Goal: Task Accomplishment & Management: Manage account settings

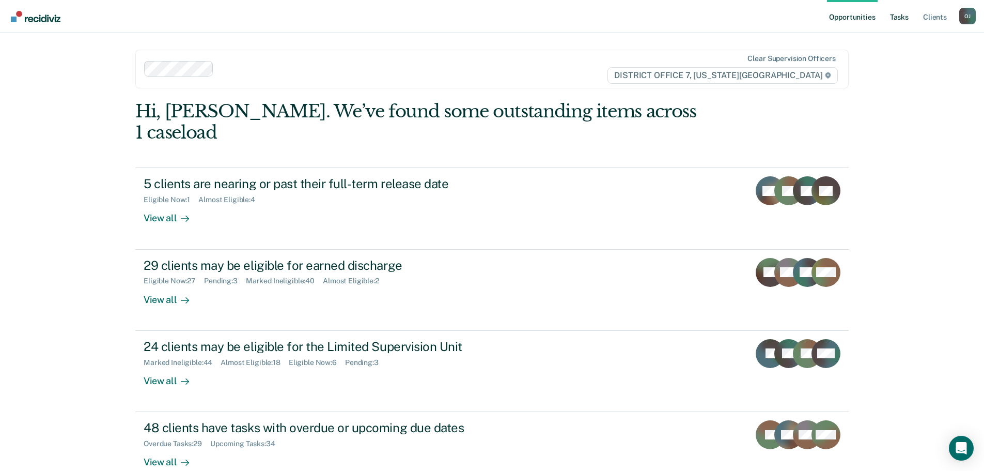
click at [896, 21] on link "Tasks" at bounding box center [899, 16] width 23 height 33
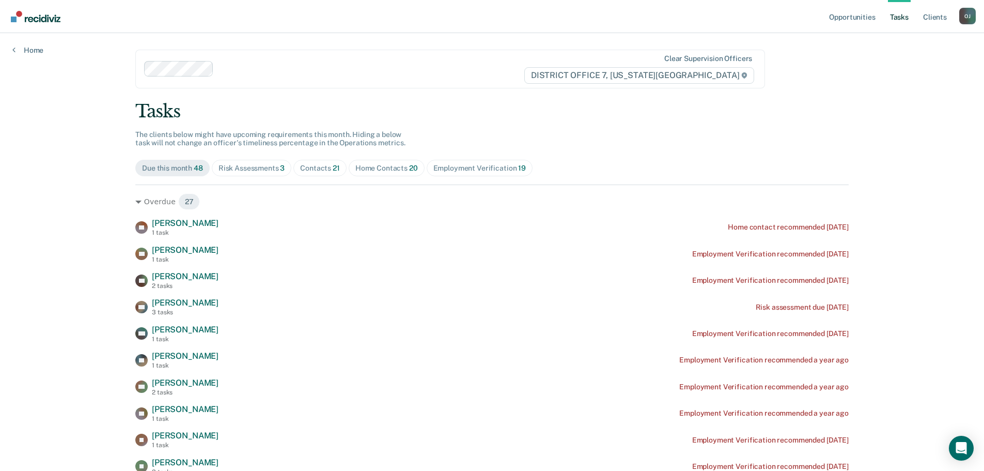
click at [261, 167] on div "Risk Assessments 3" at bounding box center [252, 168] width 67 height 9
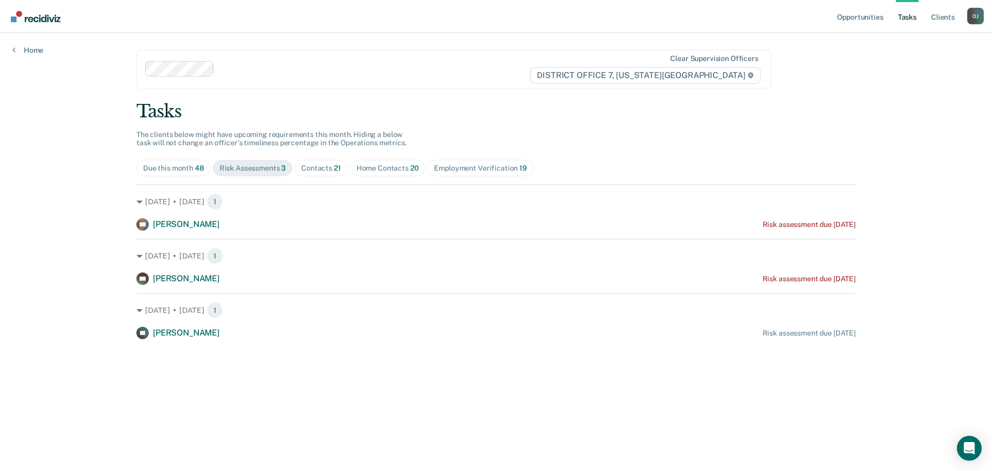
click at [326, 169] on div "Contacts 21" at bounding box center [321, 168] width 40 height 9
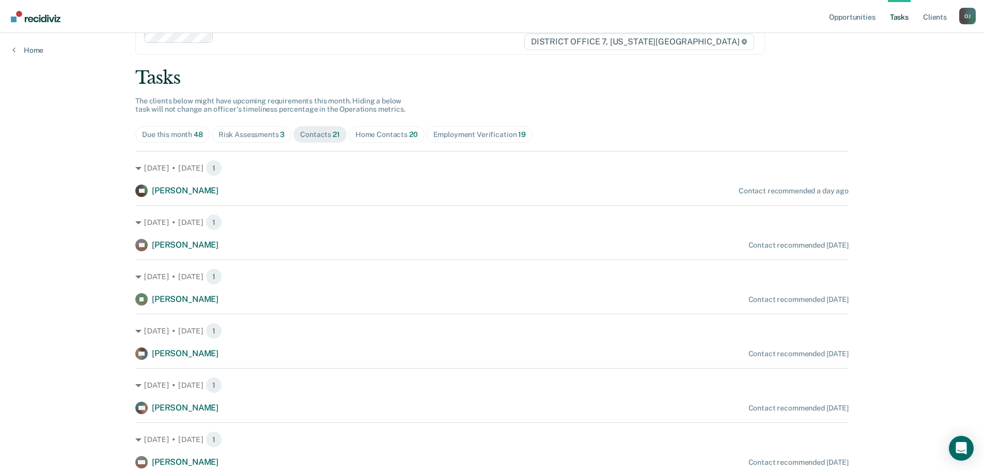
scroll to position [52, 0]
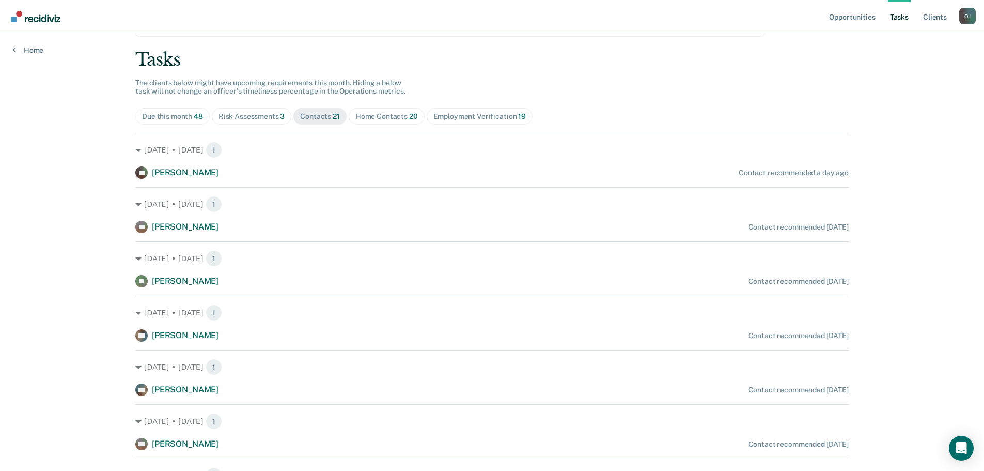
click at [378, 120] on div "Home Contacts 20" at bounding box center [386, 116] width 63 height 9
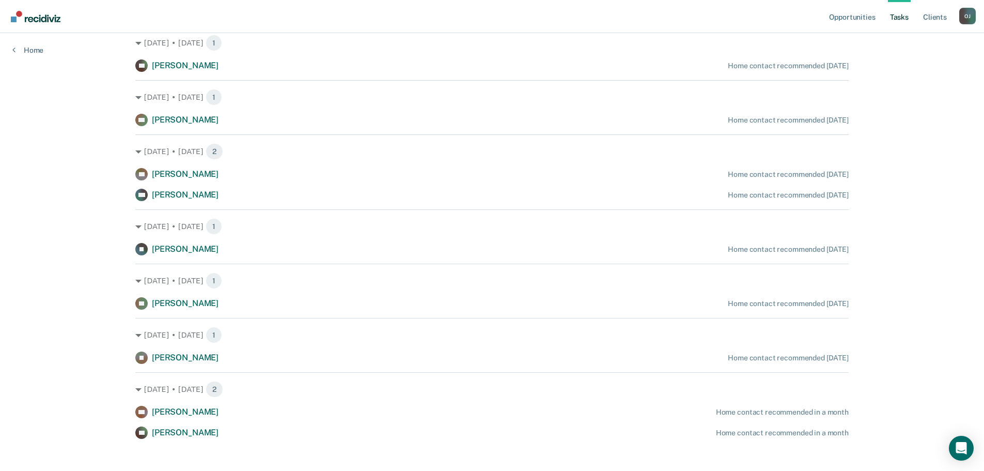
scroll to position [765, 0]
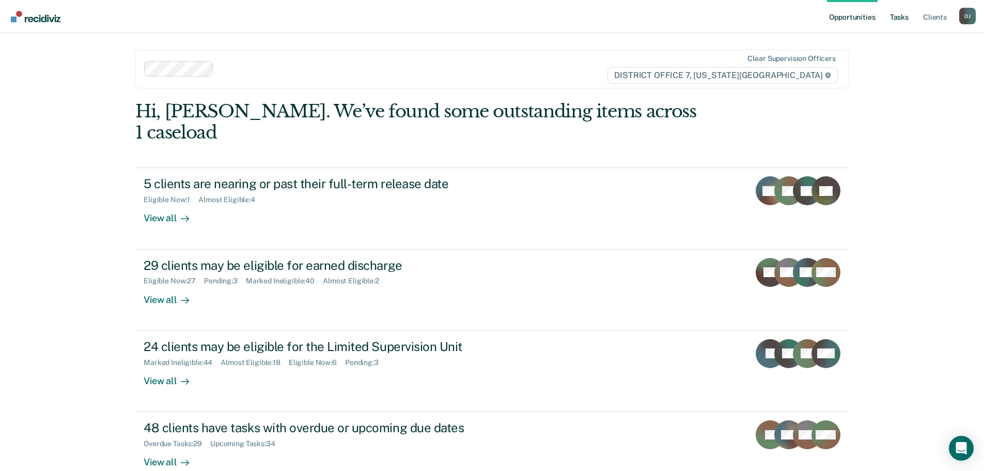
click at [906, 8] on link "Tasks" at bounding box center [899, 16] width 23 height 33
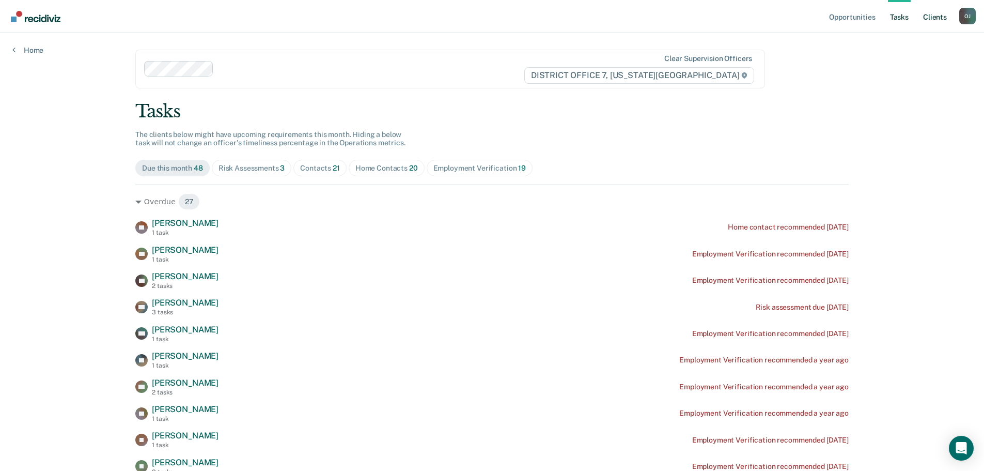
click at [925, 21] on link "Client s" at bounding box center [935, 16] width 28 height 33
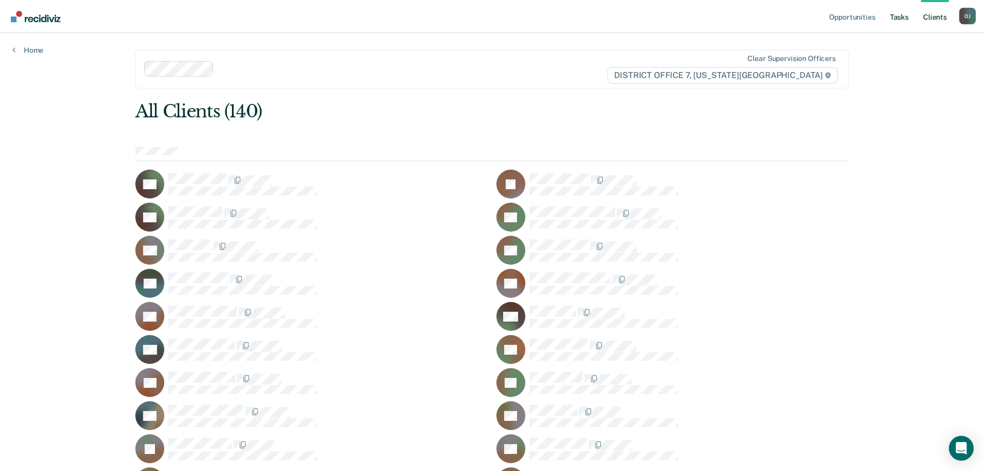
click at [907, 15] on link "Tasks" at bounding box center [899, 16] width 23 height 33
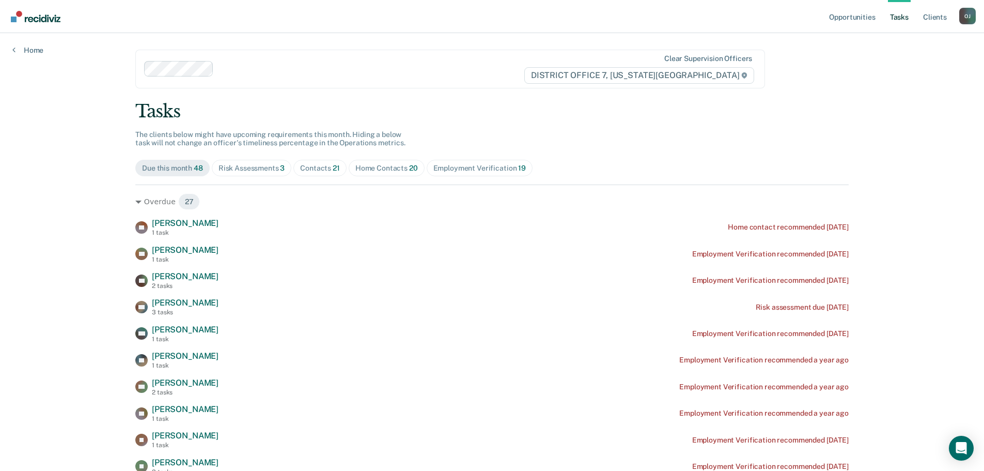
click at [361, 169] on div "Home Contacts 20" at bounding box center [386, 168] width 63 height 9
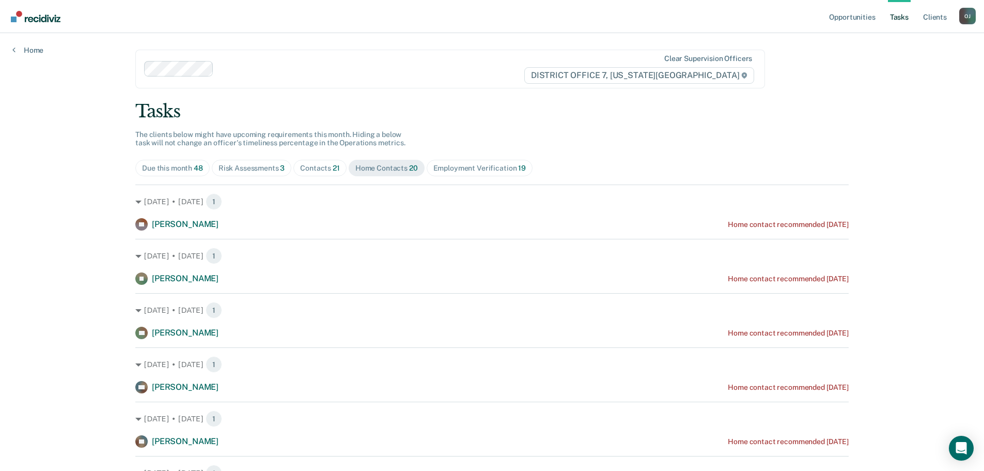
click at [254, 167] on div "Risk Assessments 3" at bounding box center [252, 168] width 67 height 9
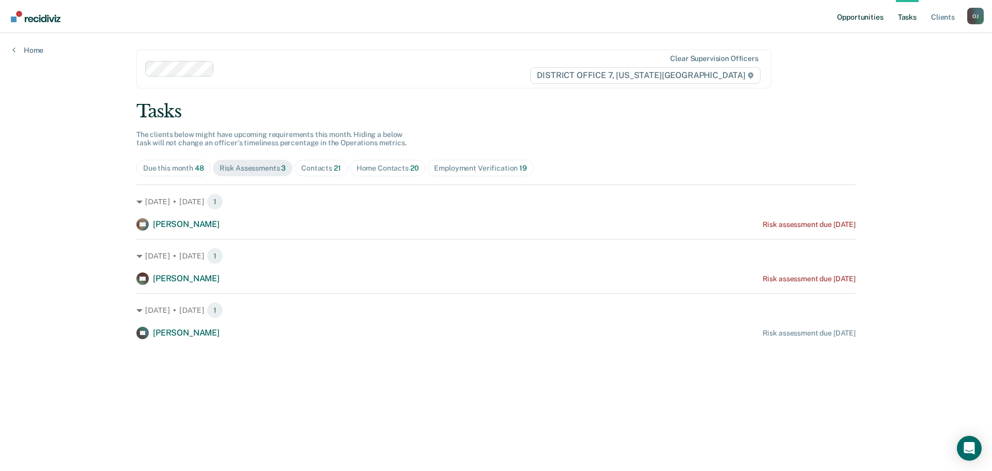
click at [876, 23] on link "Opportunities" at bounding box center [860, 16] width 50 height 33
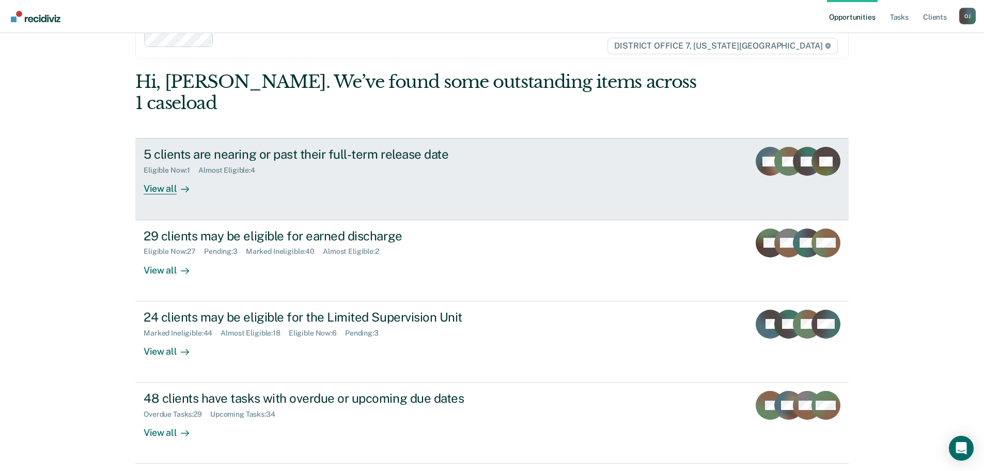
scroll to position [42, 0]
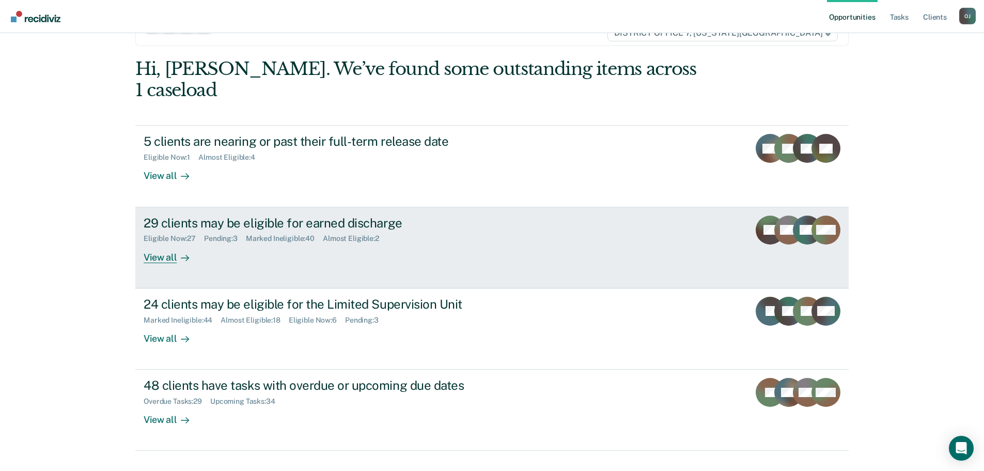
click at [155, 242] on link "29 clients may be eligible for earned discharge Eligible Now : 27 Pending : 3 M…" at bounding box center [491, 247] width 713 height 81
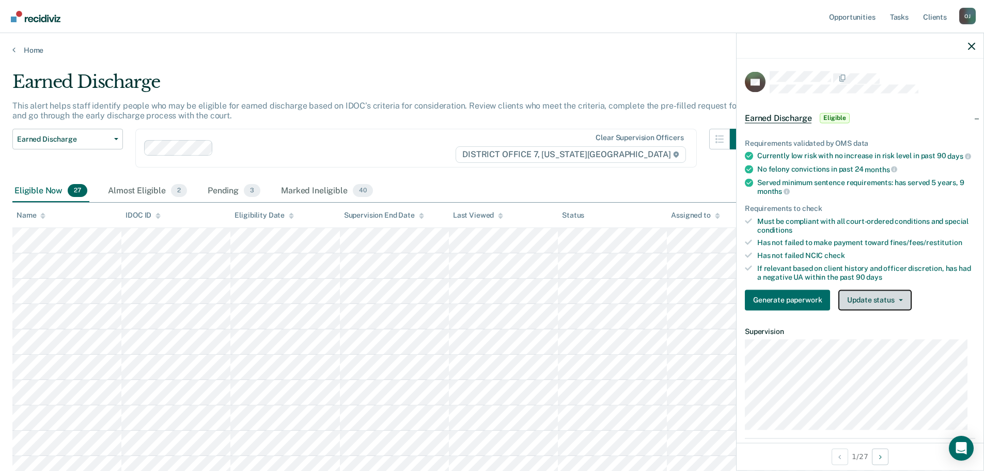
click at [885, 300] on button "Update status" at bounding box center [874, 299] width 73 height 21
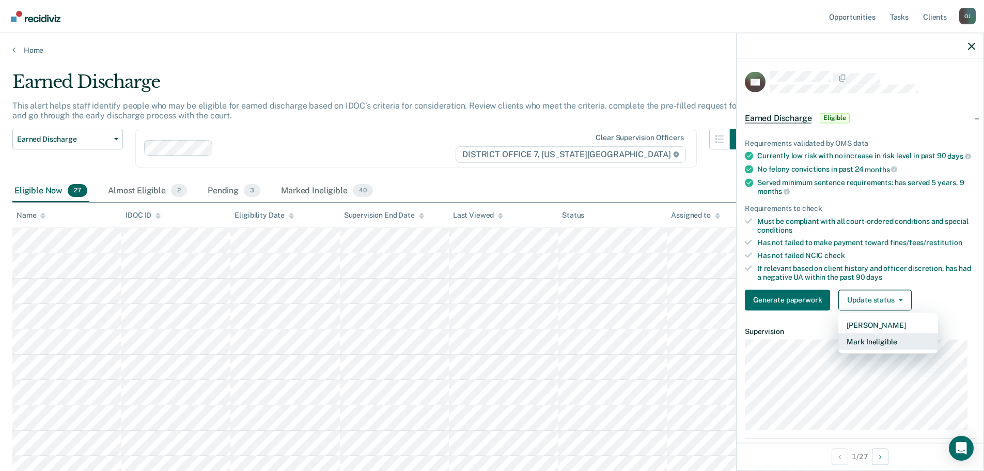
click at [881, 349] on button "Mark Ineligible" at bounding box center [888, 341] width 100 height 17
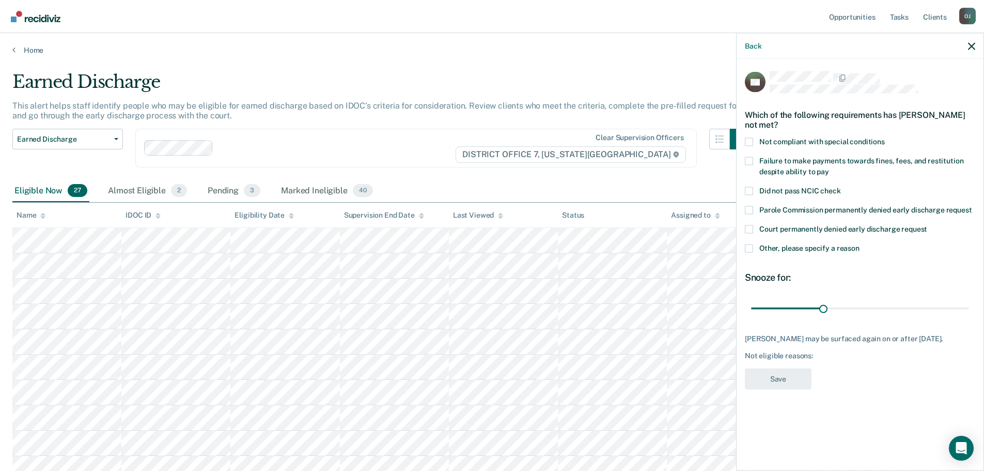
click at [860, 163] on span "Failure to make payments towards fines, fees, and restitution despite ability t…" at bounding box center [861, 165] width 204 height 19
click at [829, 167] on input "Failure to make payments towards fines, fees, and restitution despite ability t…" at bounding box center [829, 167] width 0 height 0
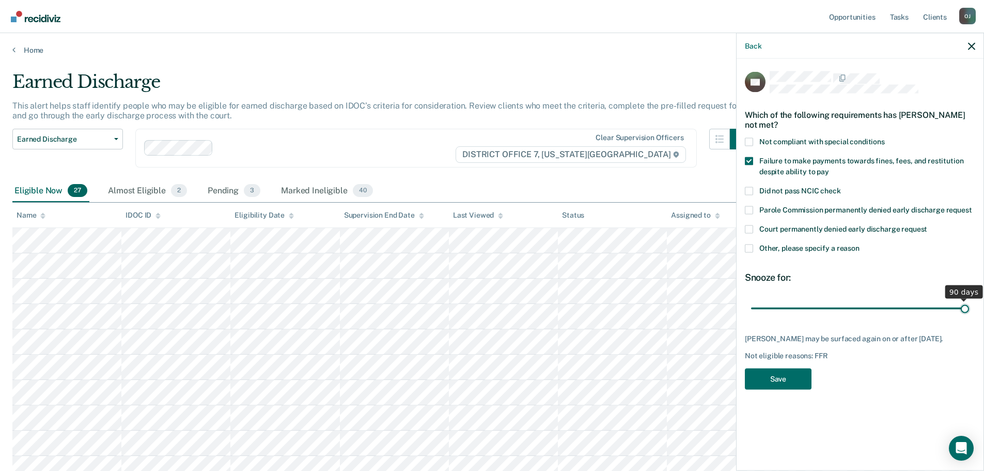
drag, startPoint x: 830, startPoint y: 305, endPoint x: 1039, endPoint y: 311, distance: 209.3
type input "90"
click at [969, 311] on input "range" at bounding box center [860, 308] width 218 height 18
click at [775, 382] on button "Save" at bounding box center [778, 378] width 67 height 21
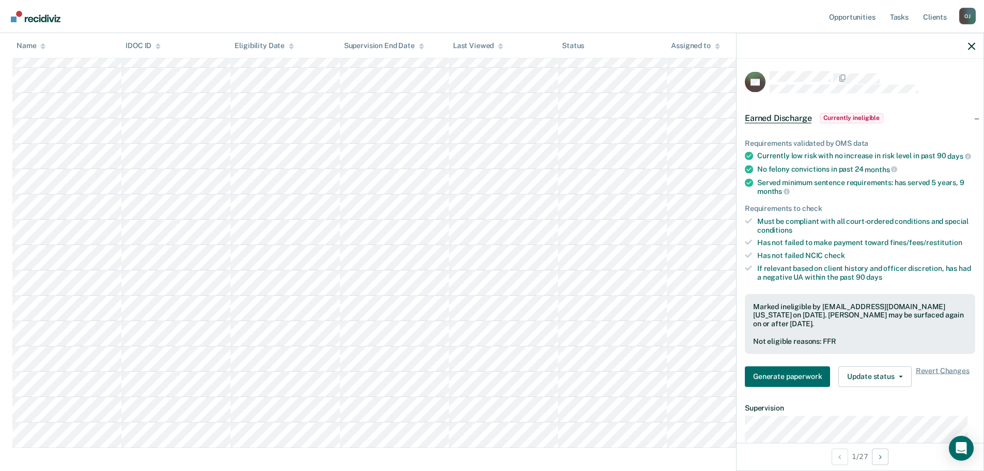
scroll to position [438, 0]
click at [972, 48] on icon "button" at bounding box center [971, 45] width 7 height 7
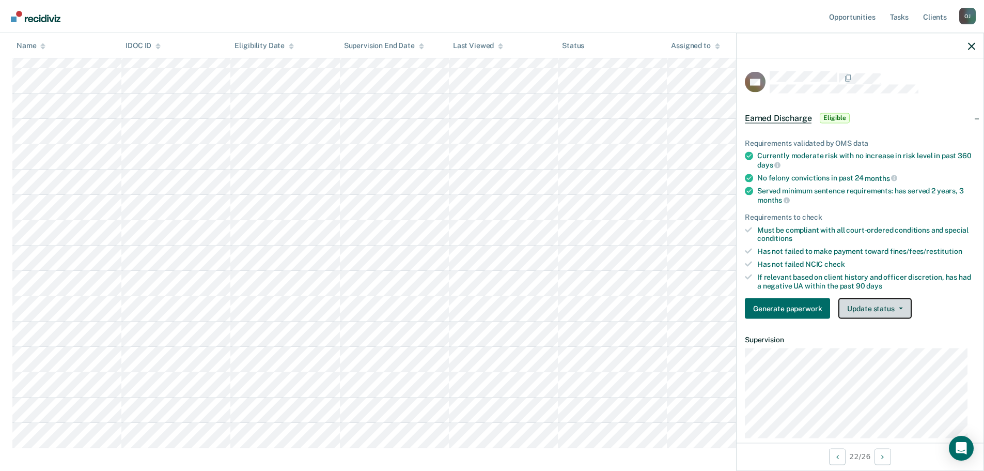
click at [868, 313] on button "Update status" at bounding box center [874, 308] width 73 height 21
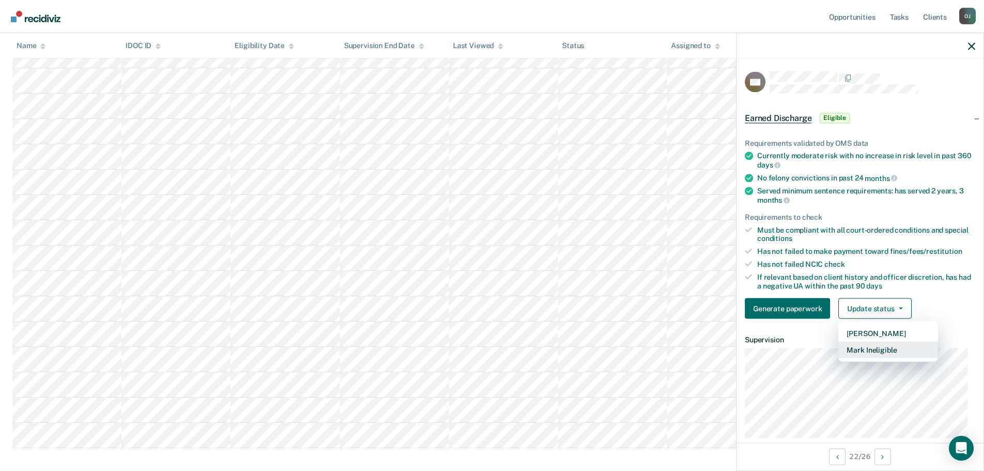
click at [874, 346] on button "Mark Ineligible" at bounding box center [888, 349] width 100 height 17
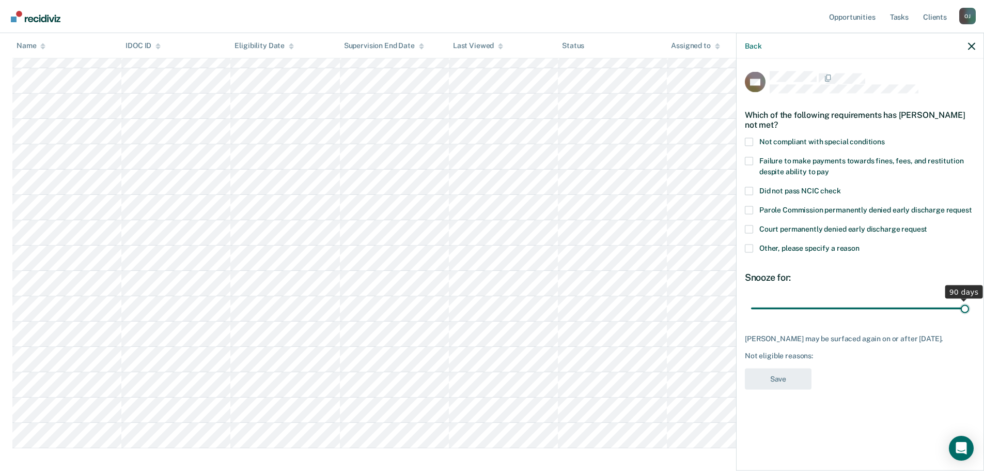
drag, startPoint x: 829, startPoint y: 305, endPoint x: 1007, endPoint y: 305, distance: 177.7
type input "90"
click at [969, 305] on input "range" at bounding box center [860, 308] width 218 height 18
click at [788, 249] on span "Other, please specify a reason" at bounding box center [809, 247] width 100 height 8
click at [860, 244] on input "Other, please specify a reason" at bounding box center [860, 244] width 0 height 0
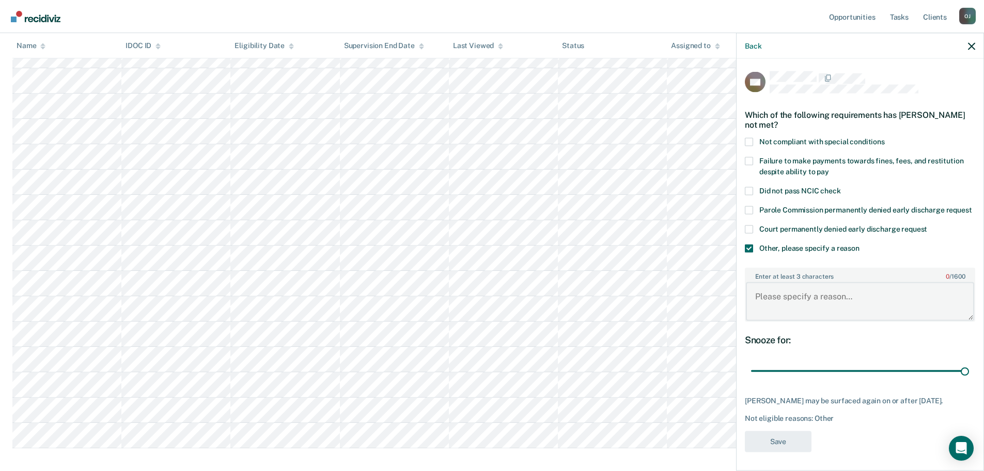
click at [787, 303] on textarea "Enter at least 3 characters 0 / 1600" at bounding box center [860, 301] width 228 height 38
type textarea "Still in Drug Court"
click at [787, 451] on button "Save" at bounding box center [778, 440] width 67 height 21
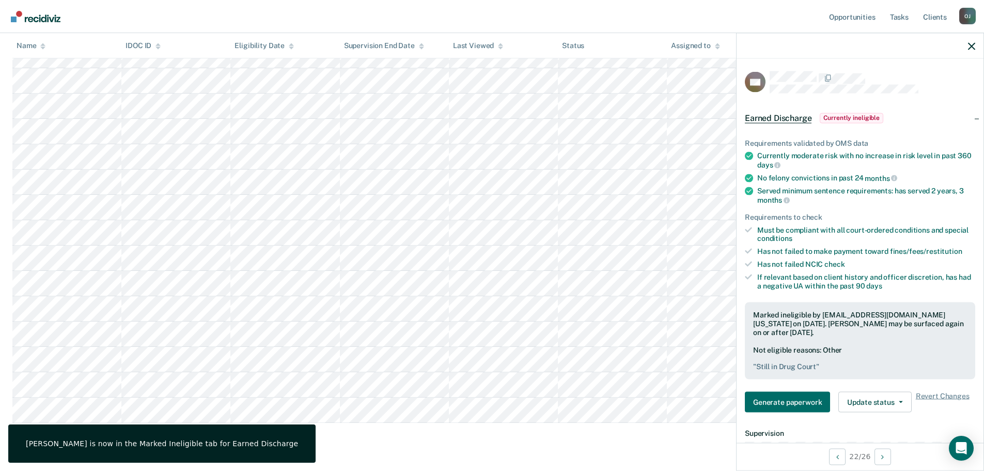
click at [401, 461] on main "Earned Discharge This alert helps staff identify people who may be eligible for…" at bounding box center [492, 55] width 984 height 877
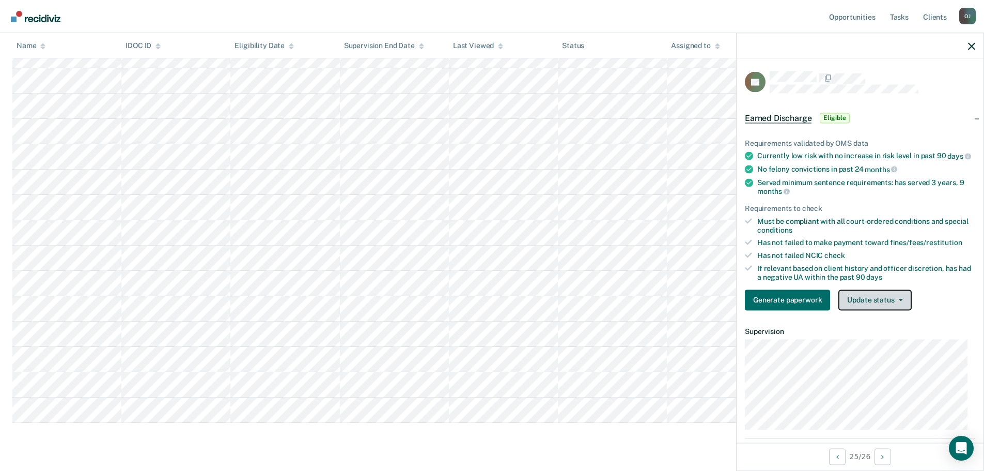
click at [855, 303] on button "Update status" at bounding box center [874, 299] width 73 height 21
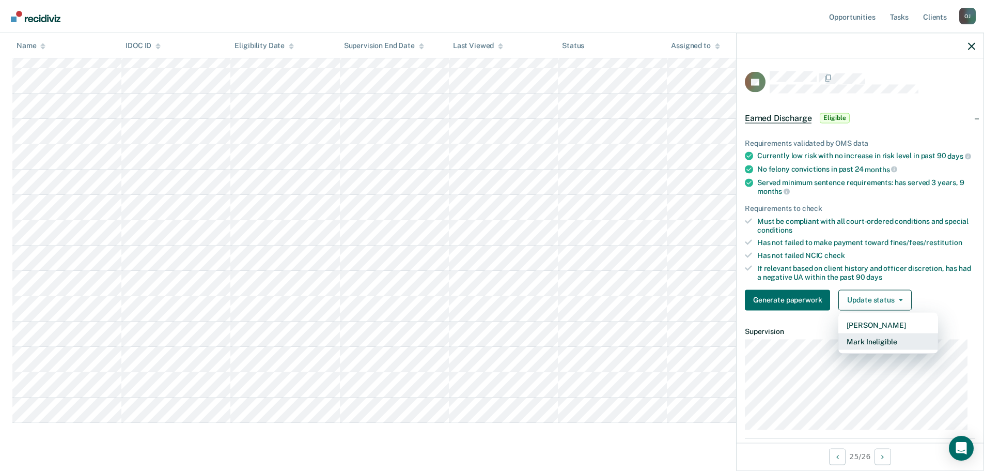
click at [870, 349] on button "Mark Ineligible" at bounding box center [888, 341] width 100 height 17
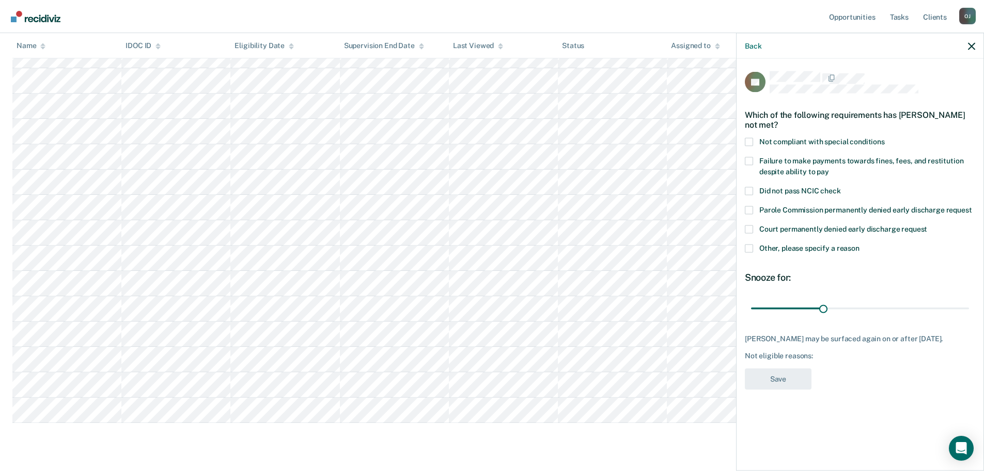
click at [751, 248] on span at bounding box center [749, 248] width 8 height 8
click at [860, 244] on input "Other, please specify a reason" at bounding box center [860, 244] width 0 height 0
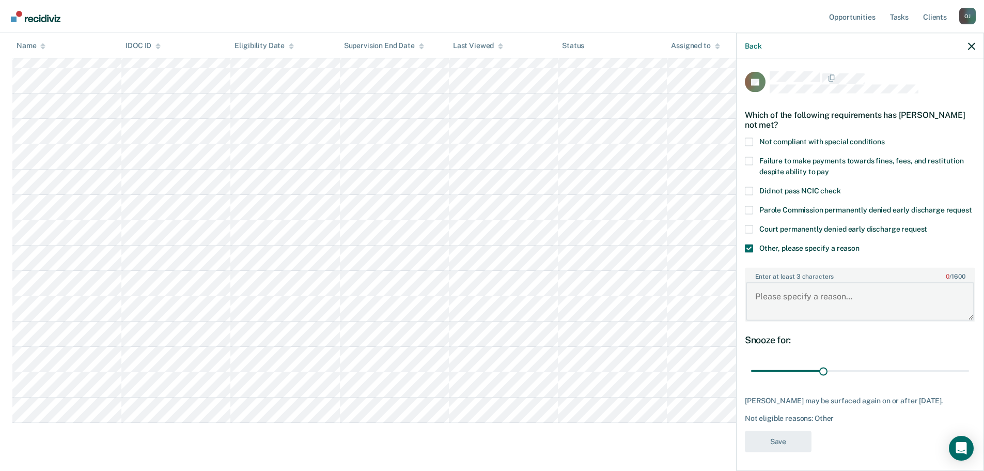
click at [831, 320] on textarea "Enter at least 3 characters 0 / 1600" at bounding box center [860, 301] width 228 height 38
type textarea "Recent use"
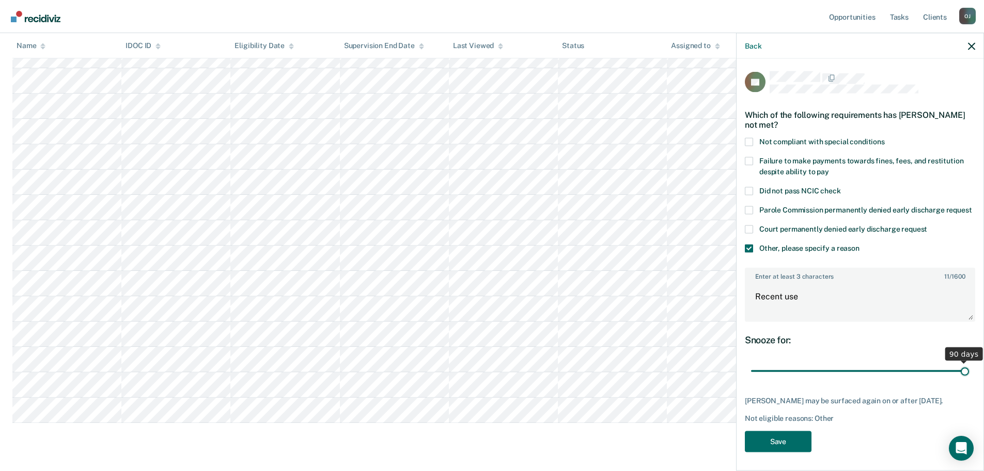
drag, startPoint x: 818, startPoint y: 378, endPoint x: 1125, endPoint y: 380, distance: 306.9
type input "90"
click at [969, 380] on input "range" at bounding box center [860, 371] width 218 height 18
click at [758, 445] on button "Save" at bounding box center [778, 440] width 67 height 21
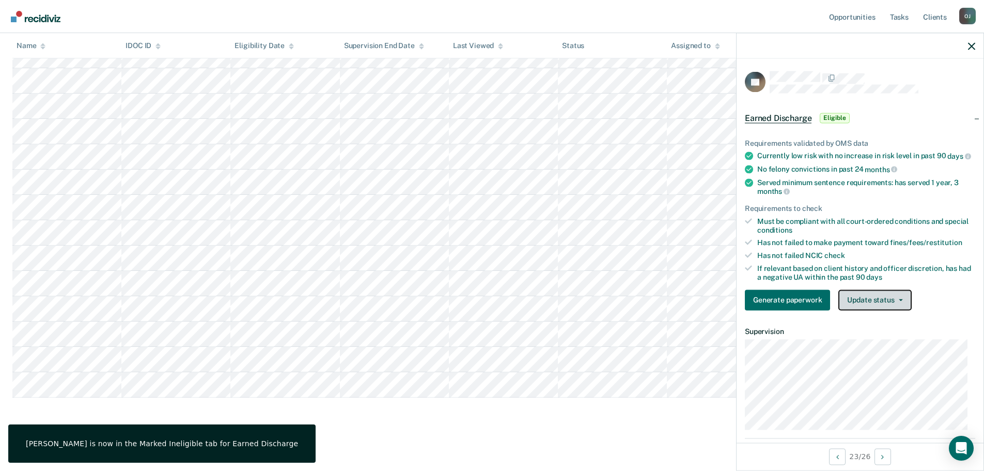
click at [884, 305] on button "Update status" at bounding box center [874, 299] width 73 height 21
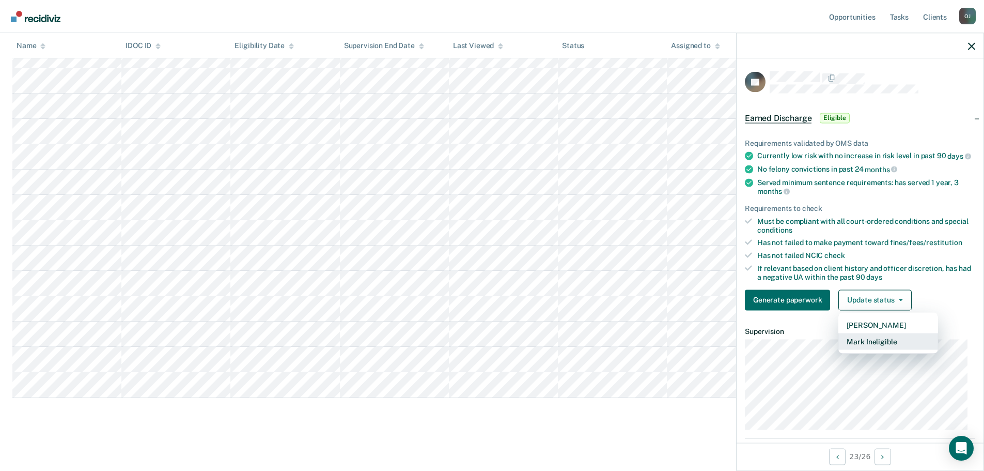
click at [897, 349] on button "Mark Ineligible" at bounding box center [888, 341] width 100 height 17
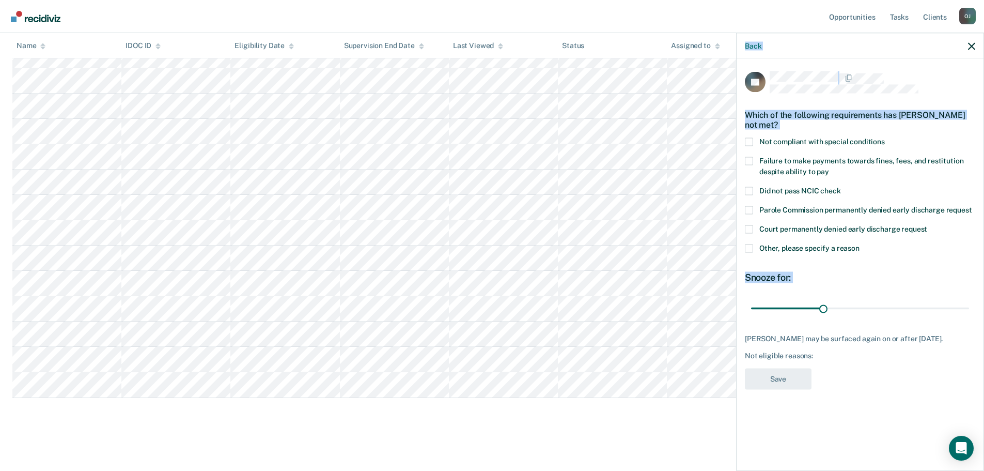
drag, startPoint x: 824, startPoint y: 300, endPoint x: 1129, endPoint y: 319, distance: 305.4
click at [870, 348] on div "[PERSON_NAME] may be surfaced again on or after [DATE]. Not eligible reasons:" at bounding box center [860, 347] width 230 height 26
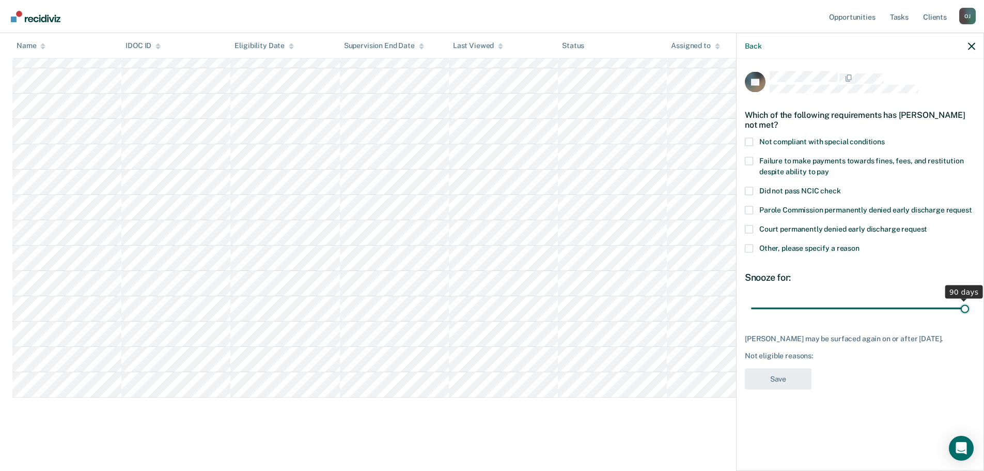
drag, startPoint x: 834, startPoint y: 310, endPoint x: 1041, endPoint y: 310, distance: 207.7
type input "90"
click at [969, 310] on input "range" at bounding box center [860, 308] width 218 height 18
click at [749, 245] on span at bounding box center [749, 248] width 8 height 8
click at [860, 244] on input "Other, please specify a reason" at bounding box center [860, 244] width 0 height 0
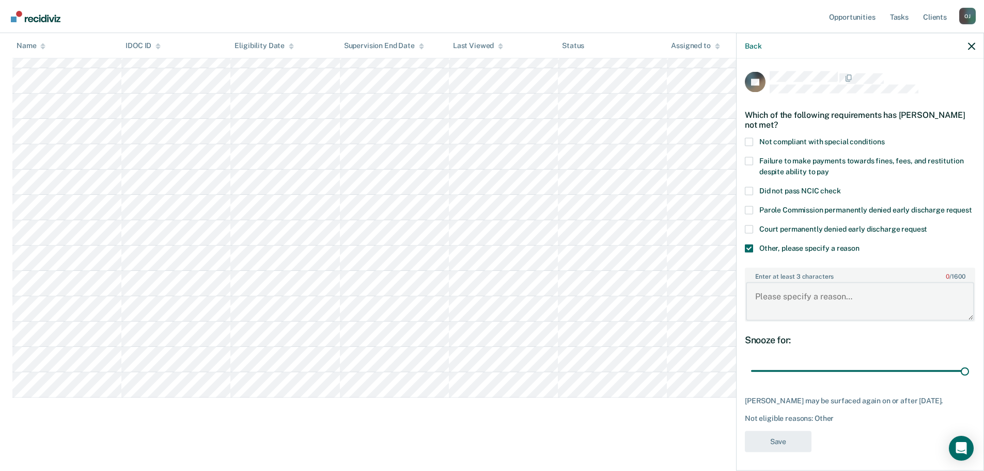
click at [777, 320] on textarea "Enter at least 3 characters 0 / 1600" at bounding box center [860, 301] width 228 height 38
type textarea "Still in Tx"
click at [783, 452] on button "Save" at bounding box center [778, 440] width 67 height 21
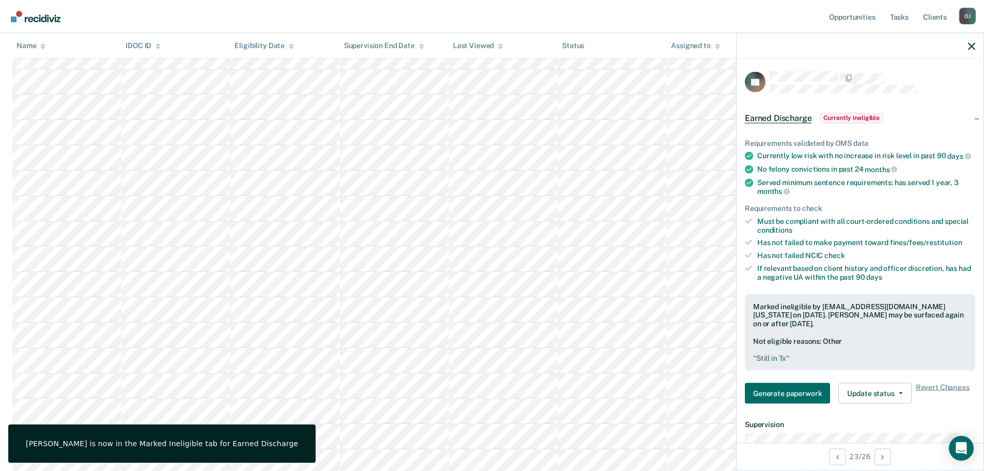
scroll to position [259, 0]
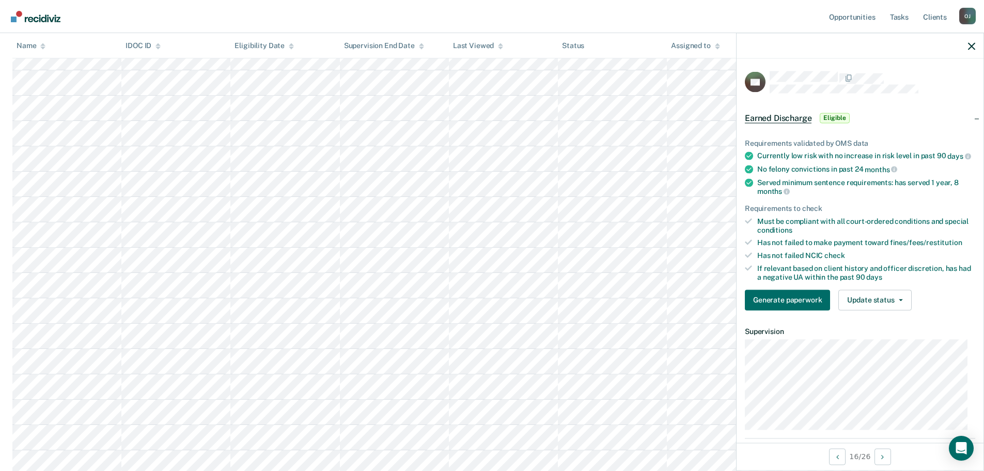
click at [891, 318] on div "Requirements validated by OMS data Currently low risk with no increase in risk …" at bounding box center [860, 220] width 247 height 196
click at [885, 310] on button "Update status" at bounding box center [874, 299] width 73 height 21
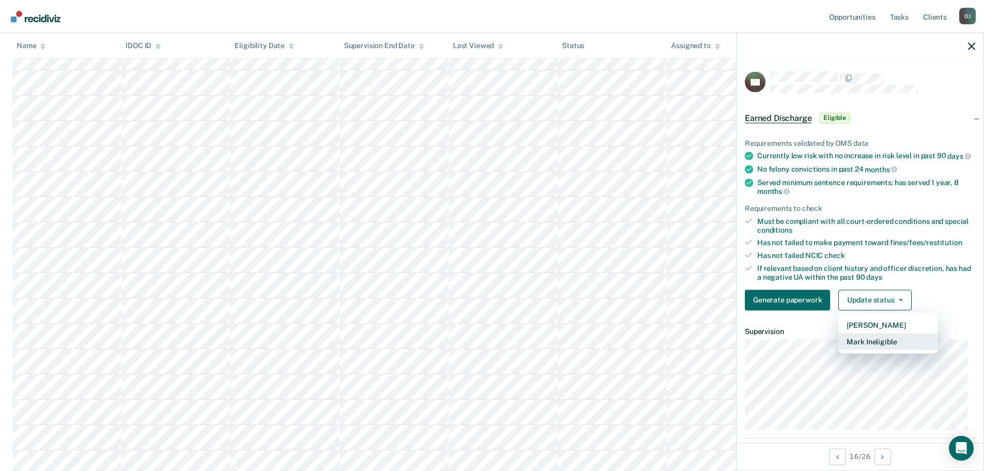
click at [887, 349] on button "Mark Ineligible" at bounding box center [888, 341] width 100 height 17
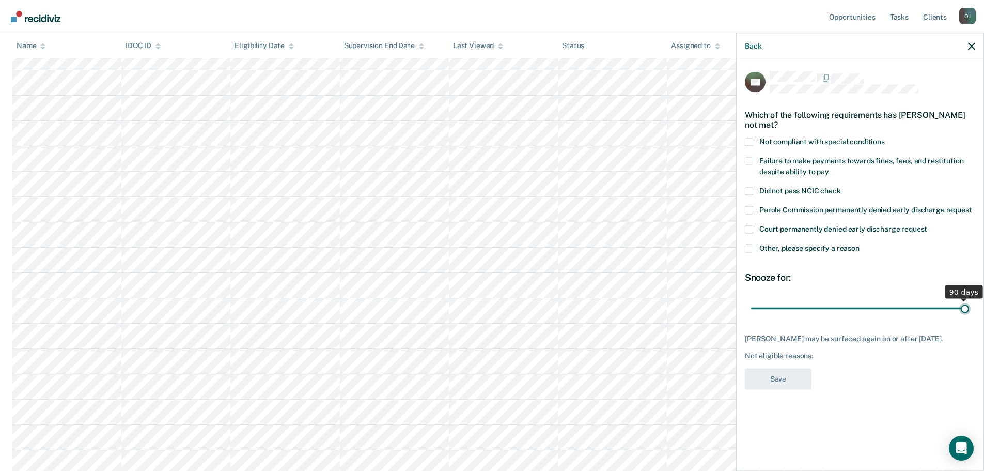
drag, startPoint x: 824, startPoint y: 307, endPoint x: 1139, endPoint y: 347, distance: 317.1
type input "90"
click at [969, 317] on input "range" at bounding box center [860, 308] width 218 height 18
click at [808, 166] on span "Failure to make payments towards fines, fees, and restitution despite ability t…" at bounding box center [861, 165] width 204 height 19
click at [829, 167] on input "Failure to make payments towards fines, fees, and restitution despite ability t…" at bounding box center [829, 167] width 0 height 0
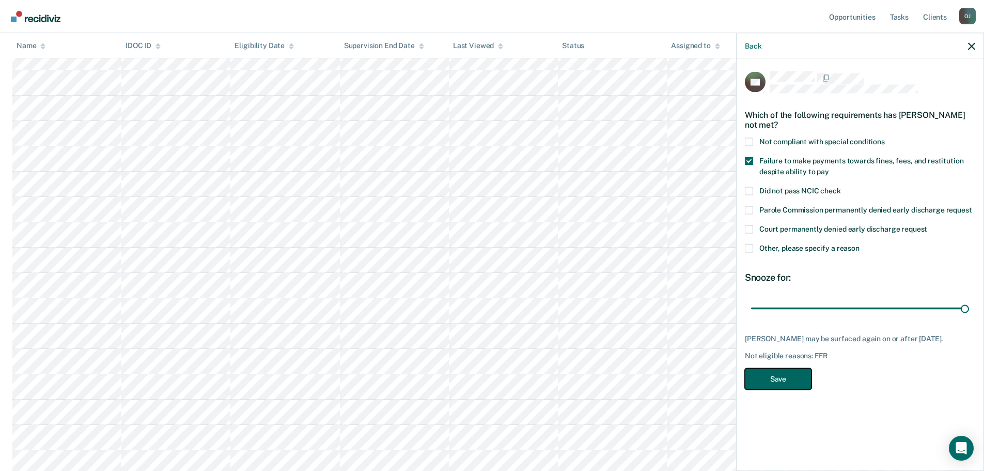
click at [807, 385] on button "Save" at bounding box center [778, 378] width 67 height 21
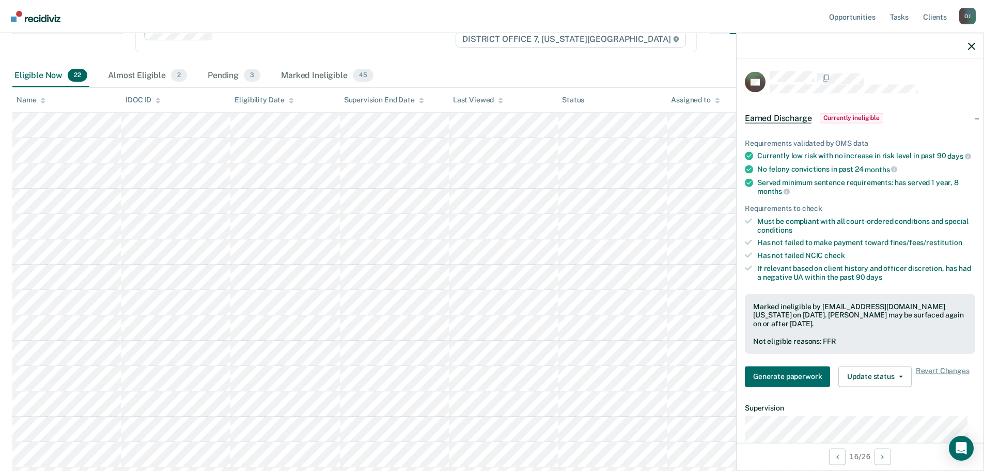
scroll to position [52, 0]
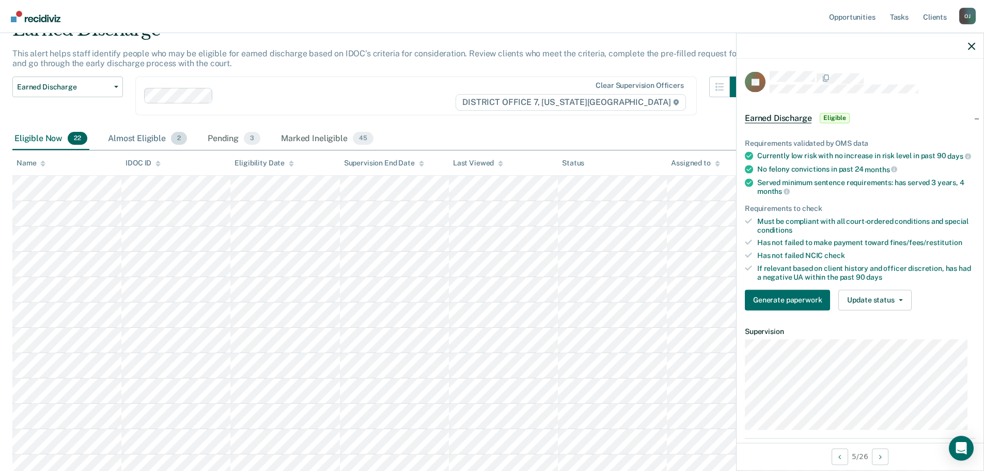
click at [120, 131] on div "Almost Eligible 2" at bounding box center [147, 139] width 83 height 23
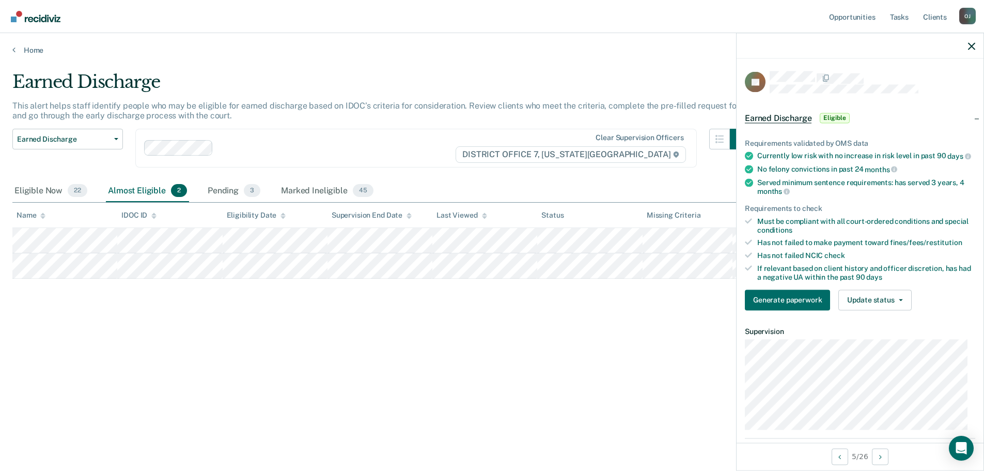
scroll to position [0, 0]
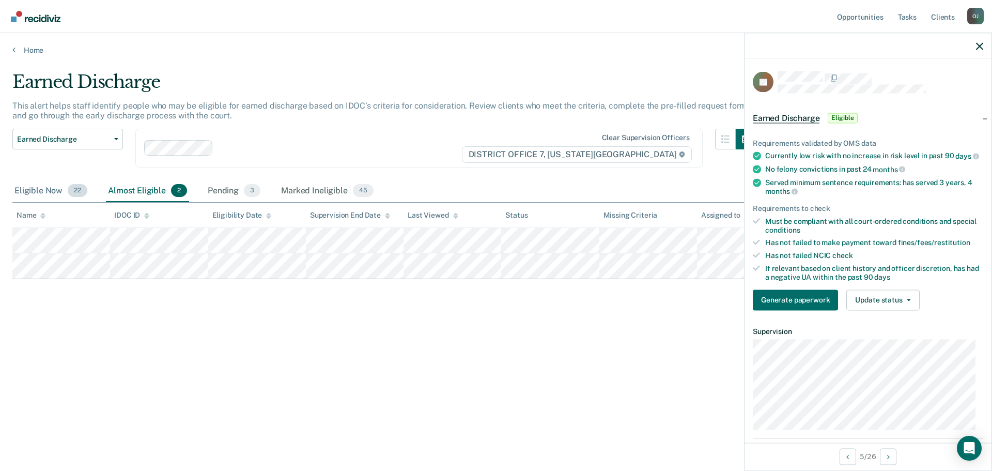
click at [42, 190] on div "Eligible Now 22" at bounding box center [50, 191] width 77 height 23
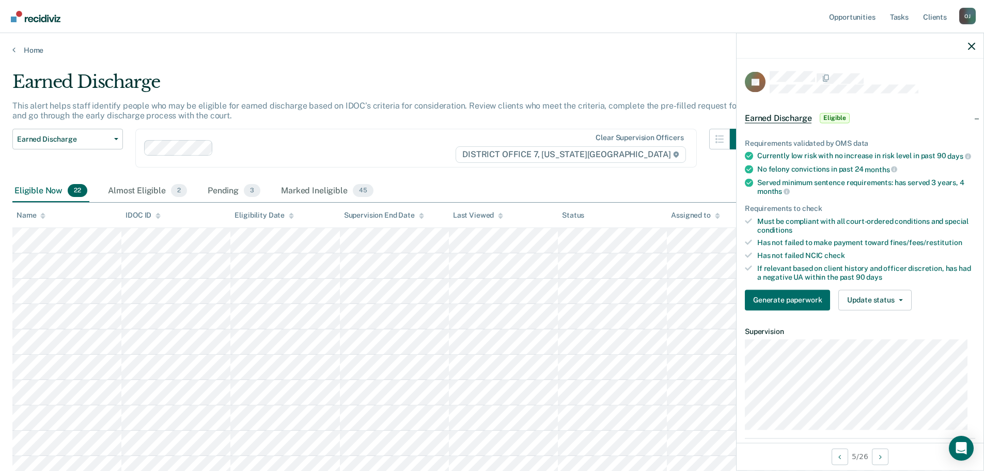
click at [28, 61] on main "Earned Discharge This alert helps staff identify people who may be eligible for…" at bounding box center [492, 455] width 984 height 801
click at [24, 53] on link "Home" at bounding box center [491, 49] width 959 height 9
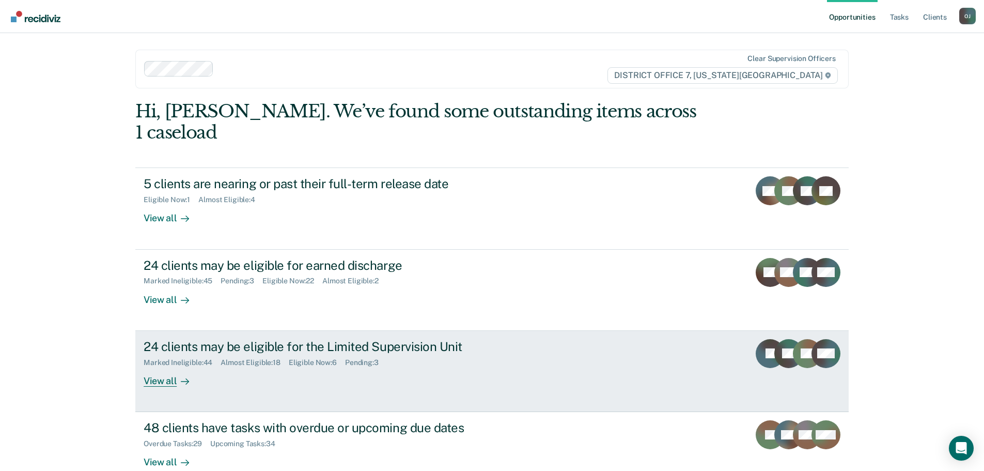
click at [199, 348] on div "24 clients may be eligible for the Limited Supervision Unit Marked Ineligible :…" at bounding box center [337, 363] width 387 height 48
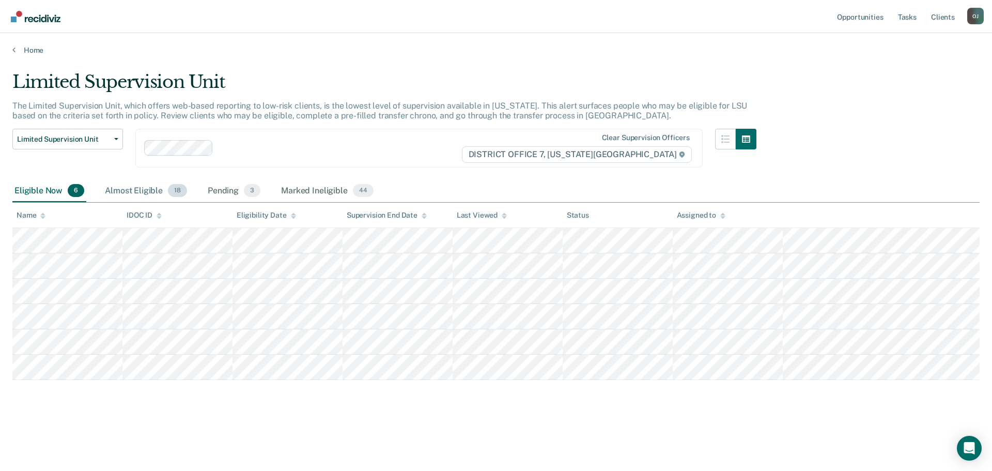
click at [125, 191] on div "Almost Eligible 18" at bounding box center [146, 191] width 86 height 23
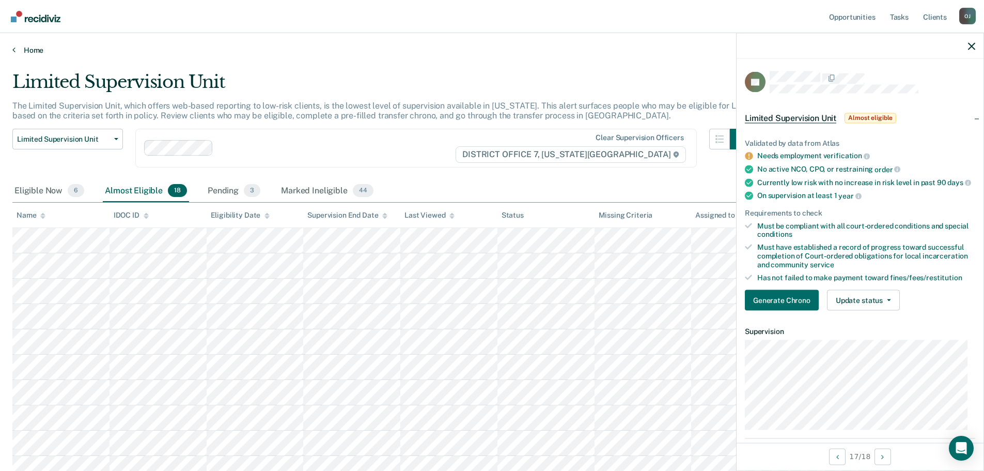
click at [28, 49] on link "Home" at bounding box center [491, 49] width 959 height 9
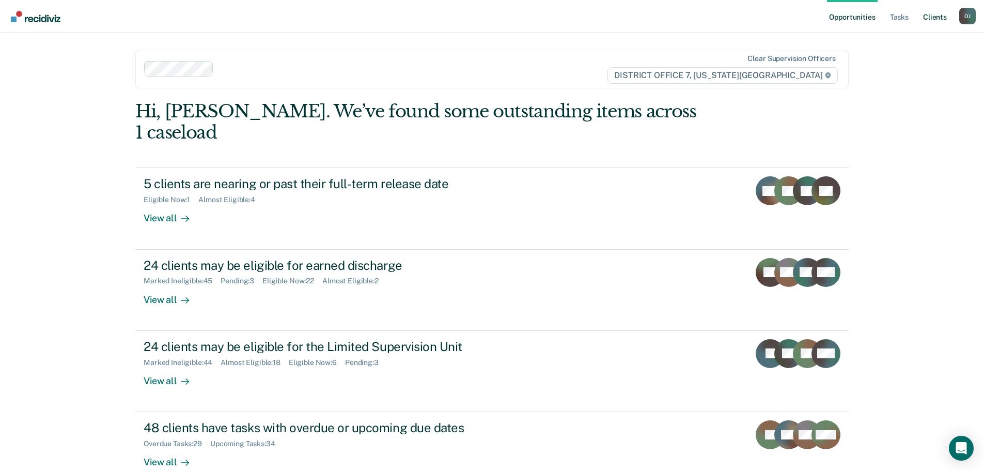
click at [932, 18] on link "Client s" at bounding box center [935, 16] width 28 height 33
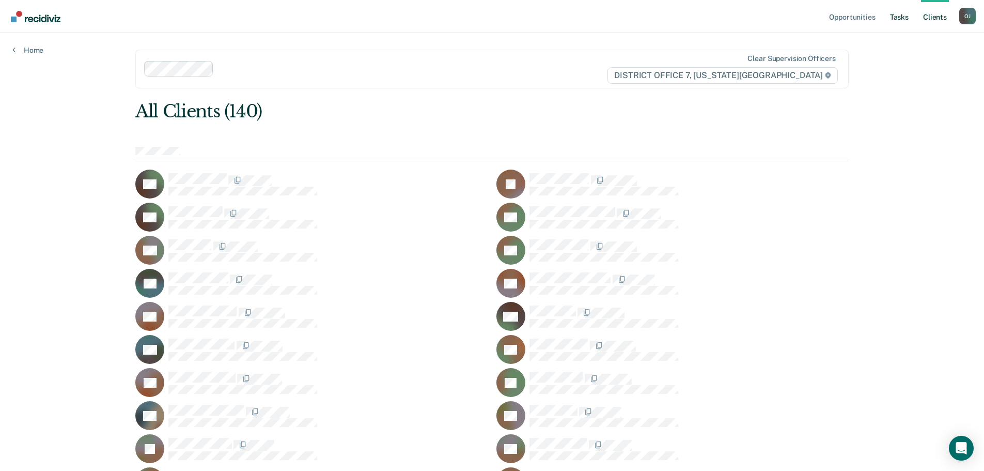
click at [894, 21] on link "Tasks" at bounding box center [899, 16] width 23 height 33
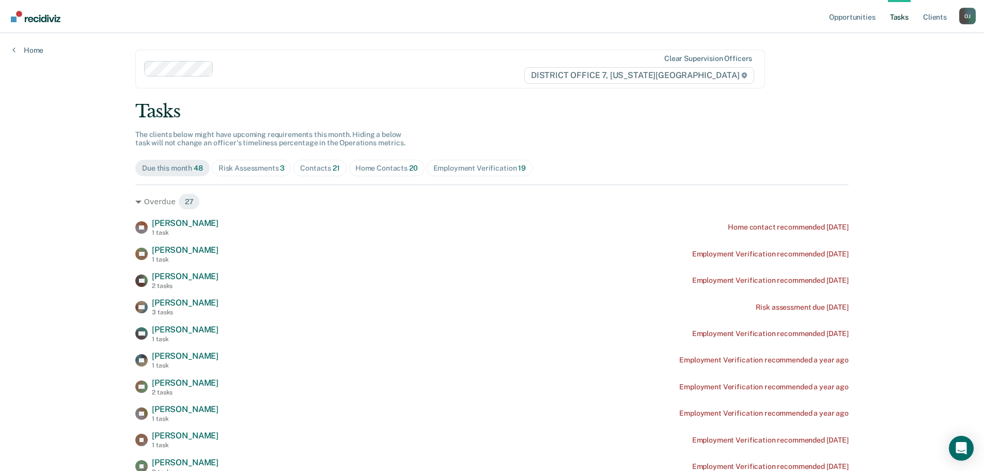
click at [320, 173] on span "Contacts 21" at bounding box center [319, 168] width 53 height 17
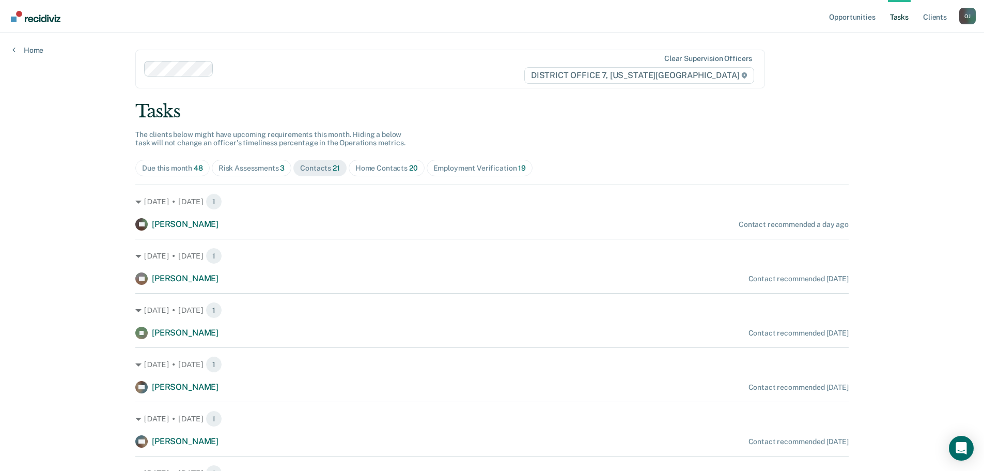
click at [396, 167] on div "Home Contacts 20" at bounding box center [386, 168] width 63 height 9
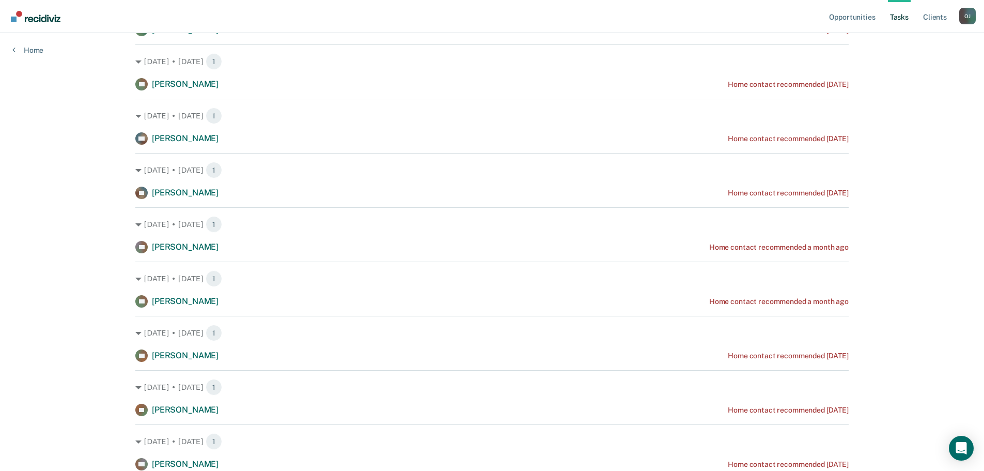
scroll to position [258, 0]
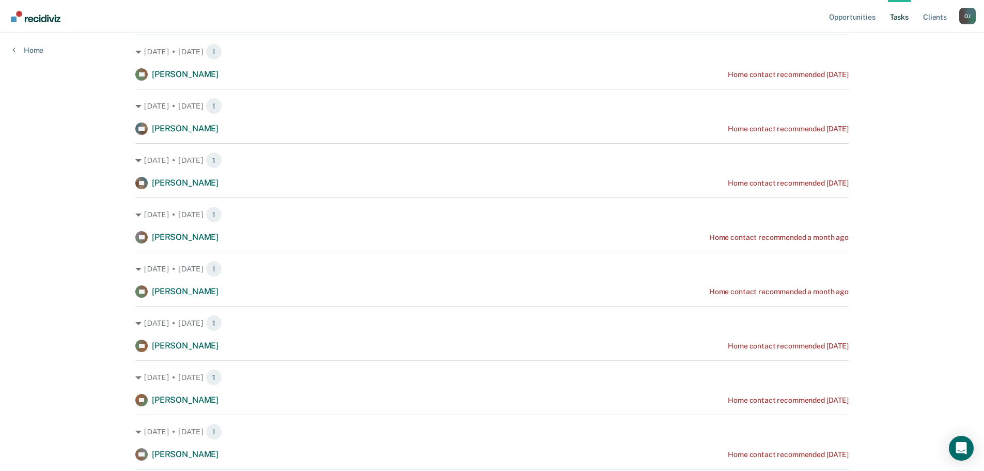
click at [333, 337] on div "[DATE] • [DATE] 1 RS [PERSON_NAME] Home contact recommended [DATE]" at bounding box center [491, 329] width 713 height 46
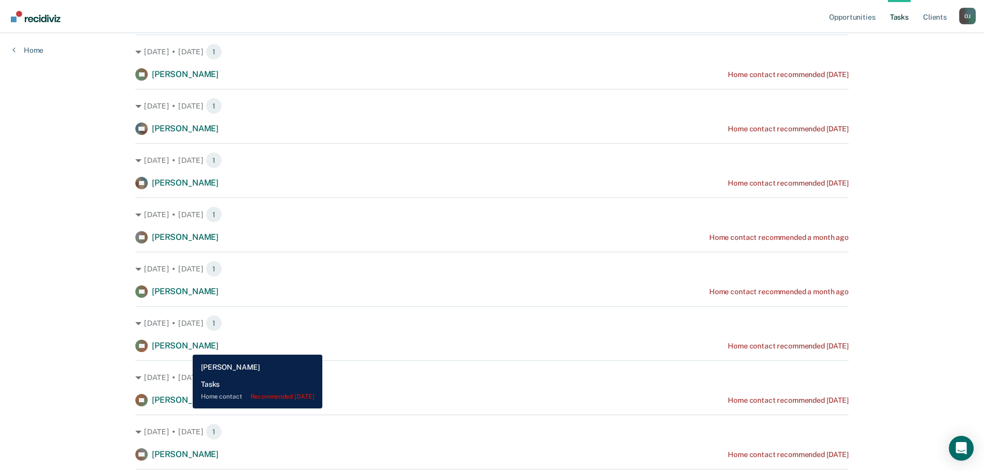
click at [185, 347] on span "[PERSON_NAME]" at bounding box center [185, 345] width 67 height 10
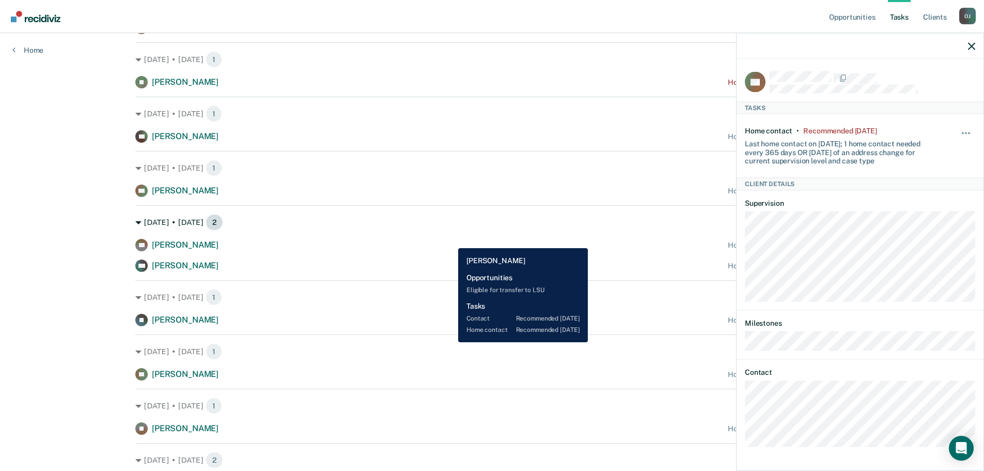
scroll to position [661, 0]
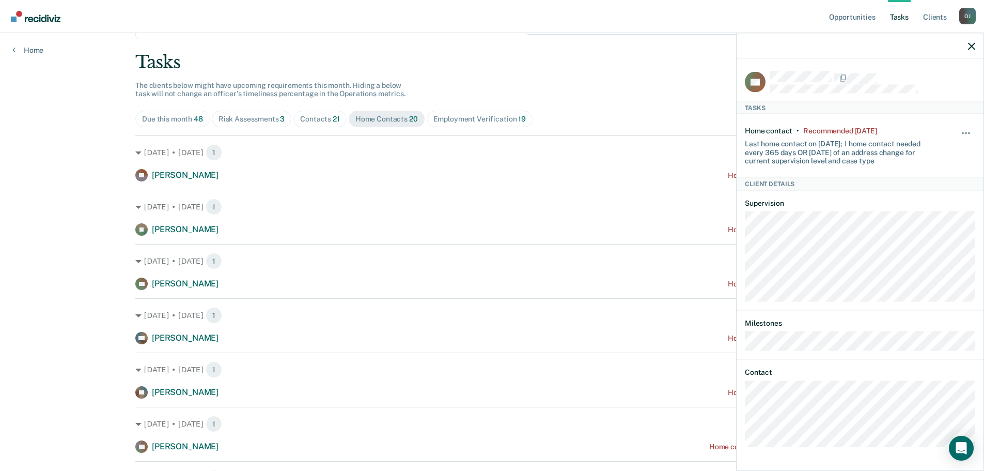
scroll to position [52, 0]
